Goal: Leave review/rating

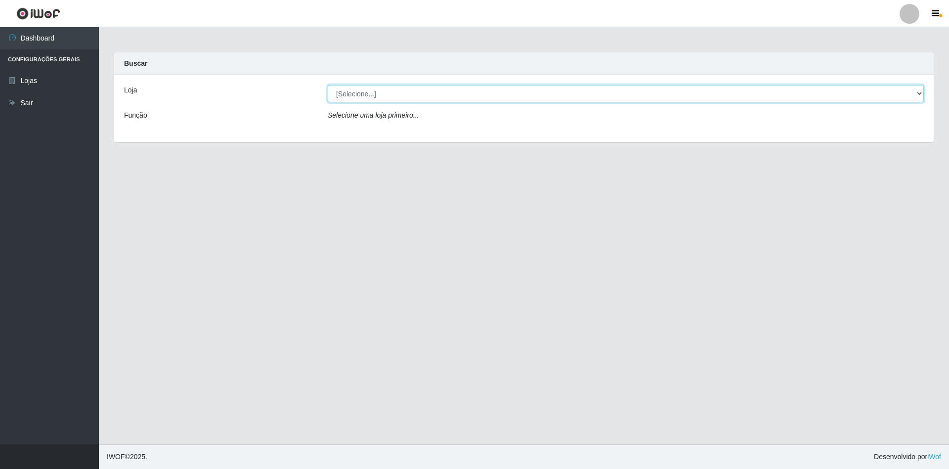
click at [918, 94] on select "[Selecione...] SuperShow - Asa Norte" at bounding box center [626, 93] width 596 height 17
select select "71"
click at [328, 85] on select "[Selecione...] SuperShow - Asa Norte" at bounding box center [626, 93] width 596 height 17
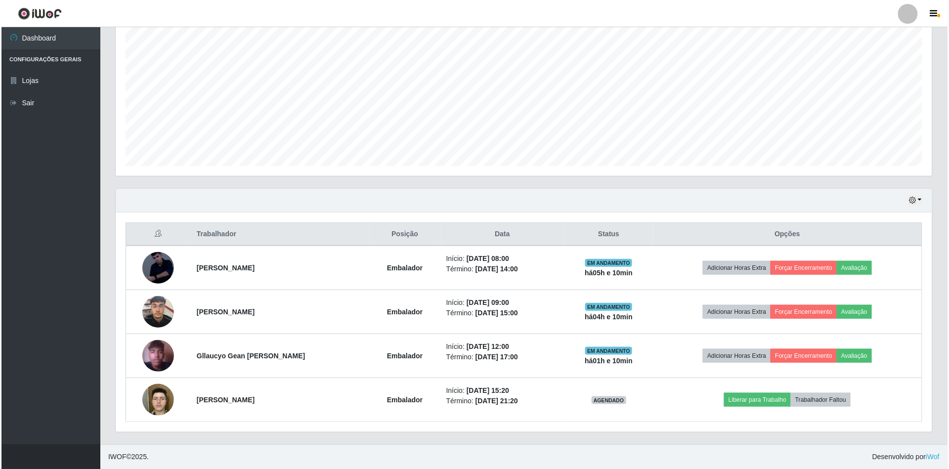
scroll to position [190, 0]
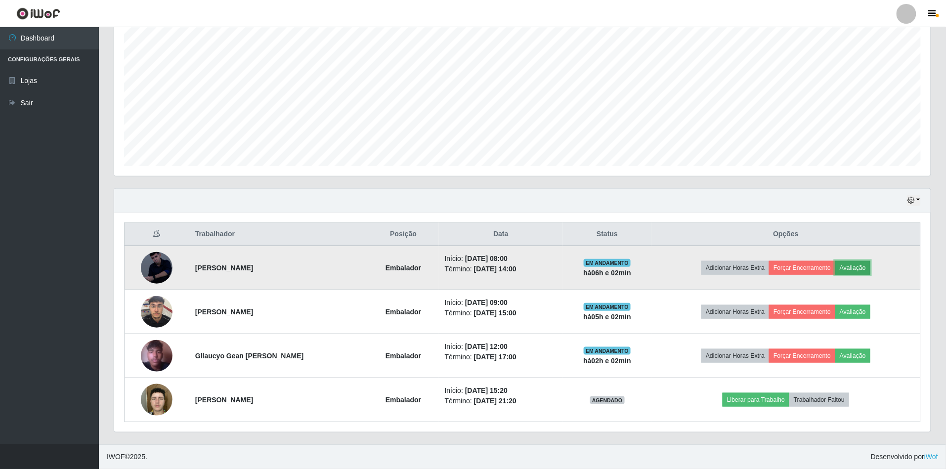
click at [862, 265] on button "Avaliação" at bounding box center [853, 268] width 35 height 14
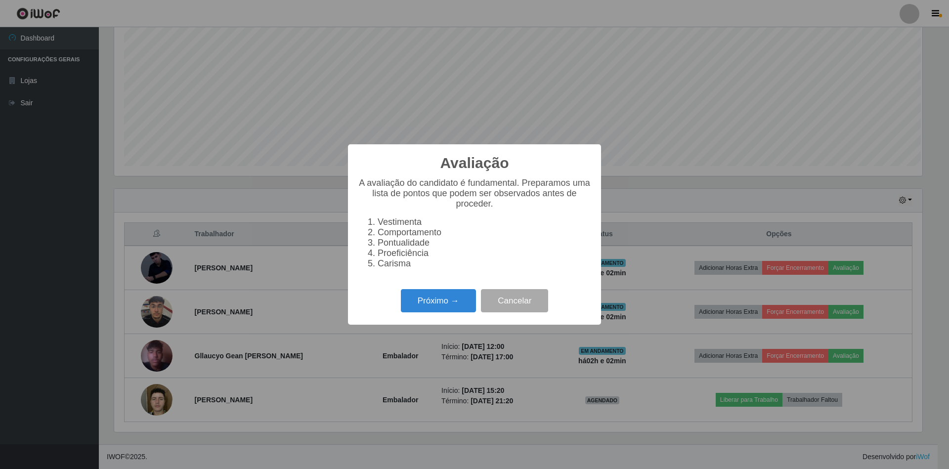
scroll to position [206, 808]
click at [455, 312] on button "Próximo →" at bounding box center [438, 300] width 75 height 23
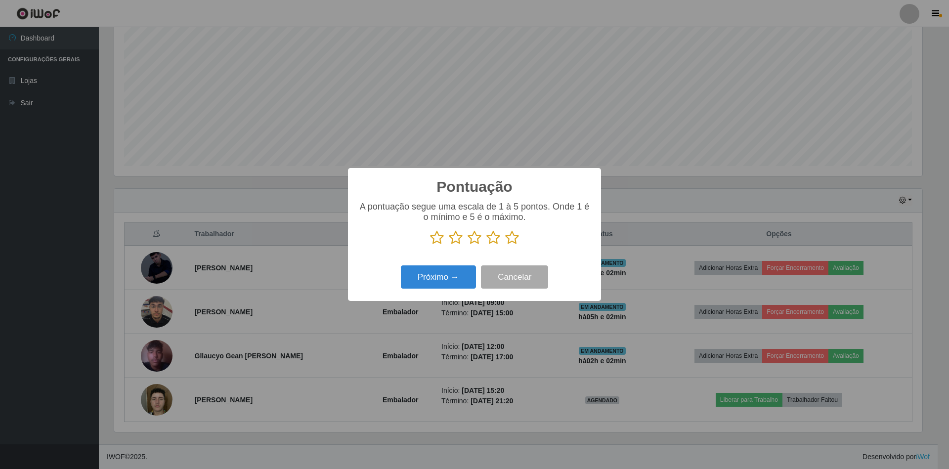
click at [513, 238] on icon at bounding box center [512, 237] width 14 height 15
click at [505, 245] on input "radio" at bounding box center [505, 245] width 0 height 0
click at [422, 289] on button "Próximo →" at bounding box center [438, 277] width 75 height 23
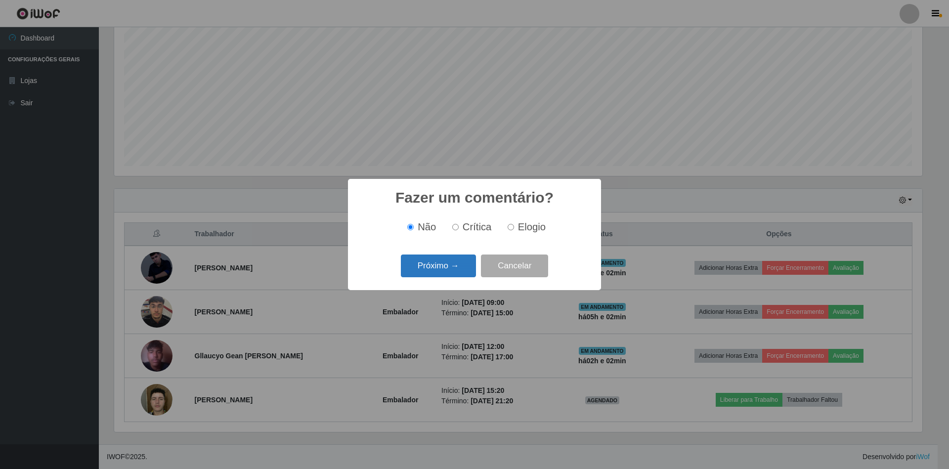
click at [438, 260] on button "Próximo →" at bounding box center [438, 266] width 75 height 23
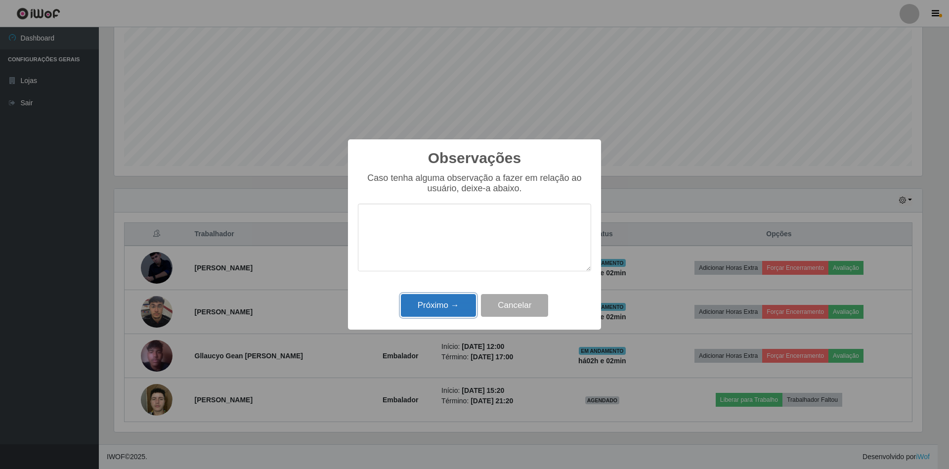
click at [467, 307] on button "Próximo →" at bounding box center [438, 305] width 75 height 23
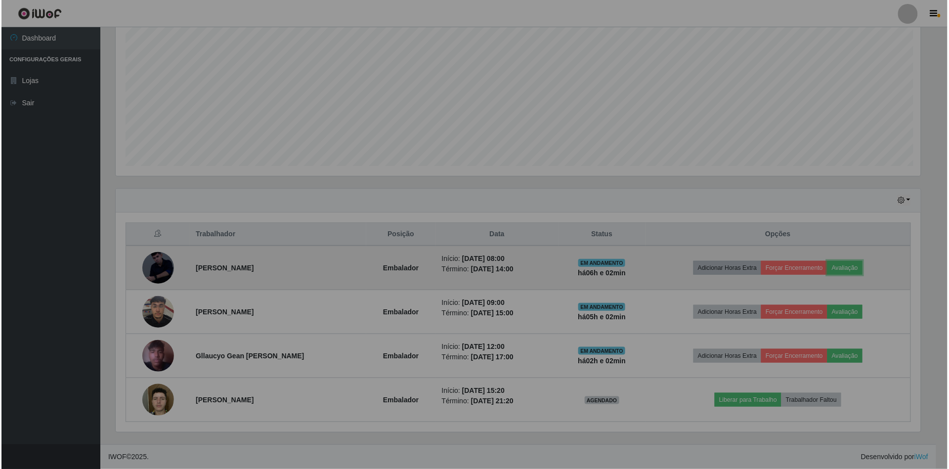
scroll to position [206, 817]
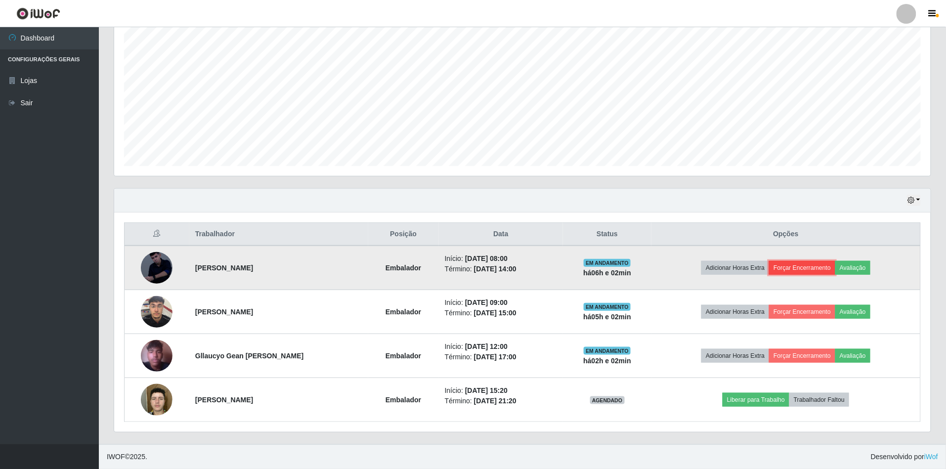
click at [805, 267] on button "Forçar Encerramento" at bounding box center [802, 268] width 66 height 14
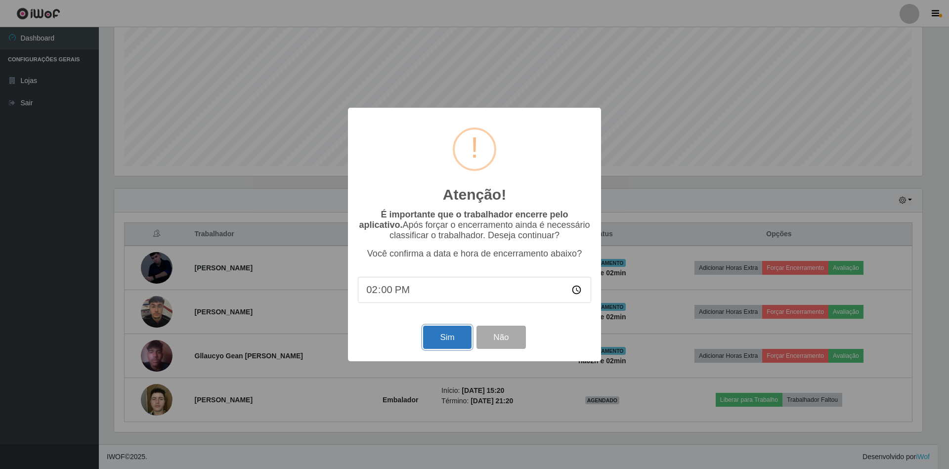
click at [451, 345] on button "Sim" at bounding box center [447, 337] width 48 height 23
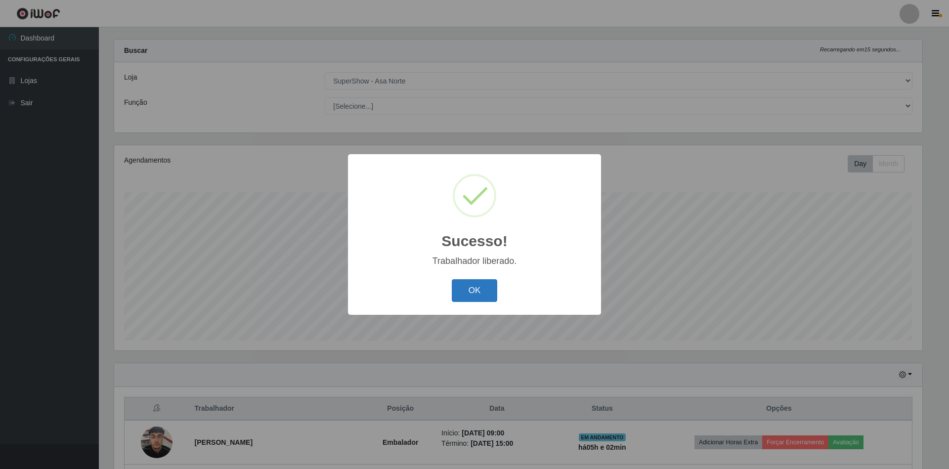
click at [475, 297] on button "OK" at bounding box center [475, 290] width 46 height 23
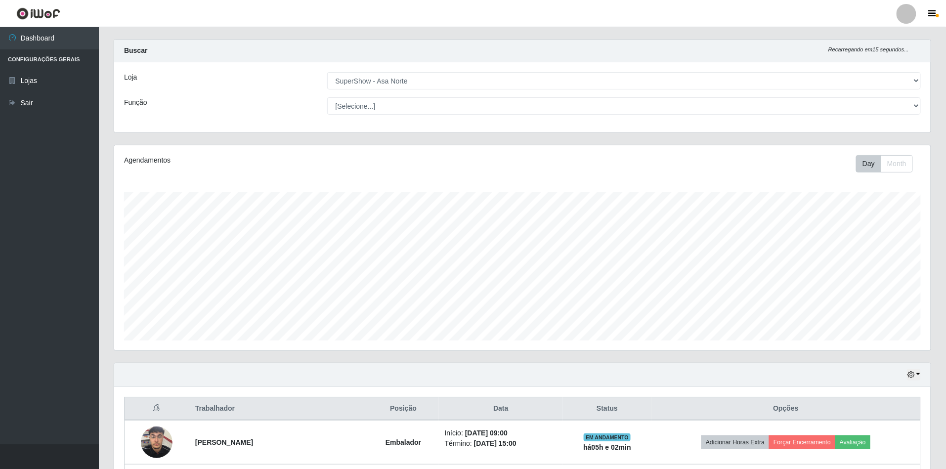
scroll to position [206, 817]
